Goal: Navigation & Orientation: Find specific page/section

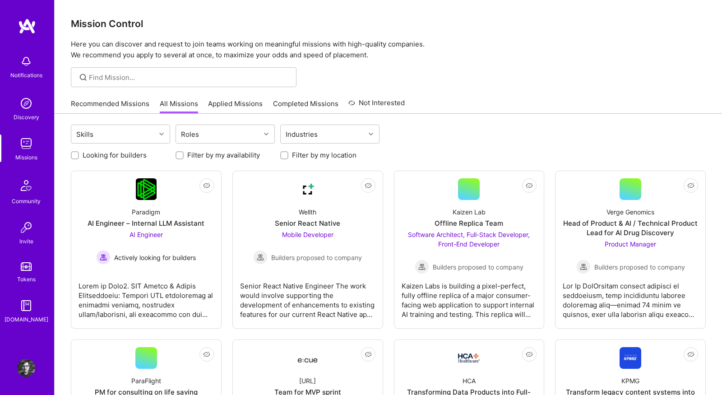
click at [374, 19] on h3 "Mission Control" at bounding box center [388, 23] width 635 height 11
